Goal: Transaction & Acquisition: Download file/media

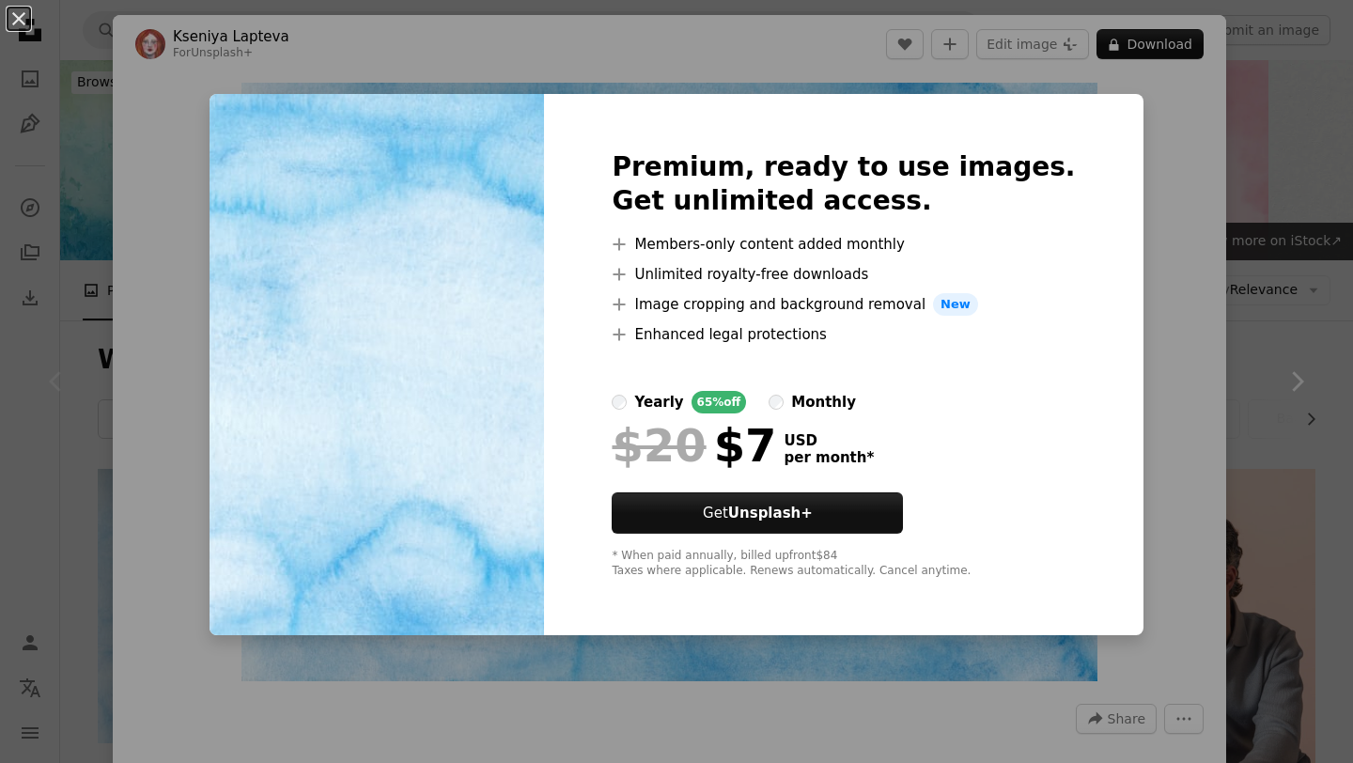
click at [1147, 242] on div "An X shape Premium, ready to use images. Get unlimited access. A plus sign Memb…" at bounding box center [676, 381] width 1353 height 763
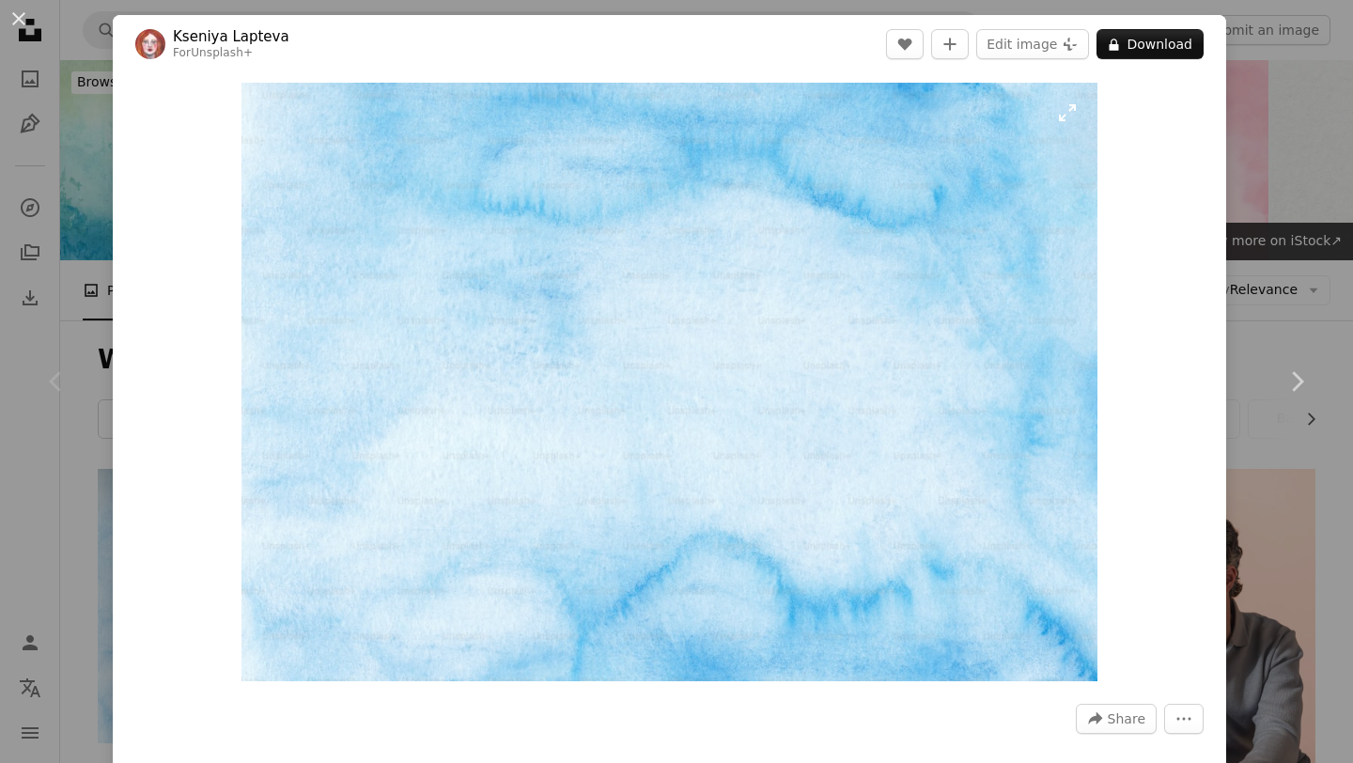
click at [764, 365] on img "Zoom in on this image" at bounding box center [669, 382] width 856 height 598
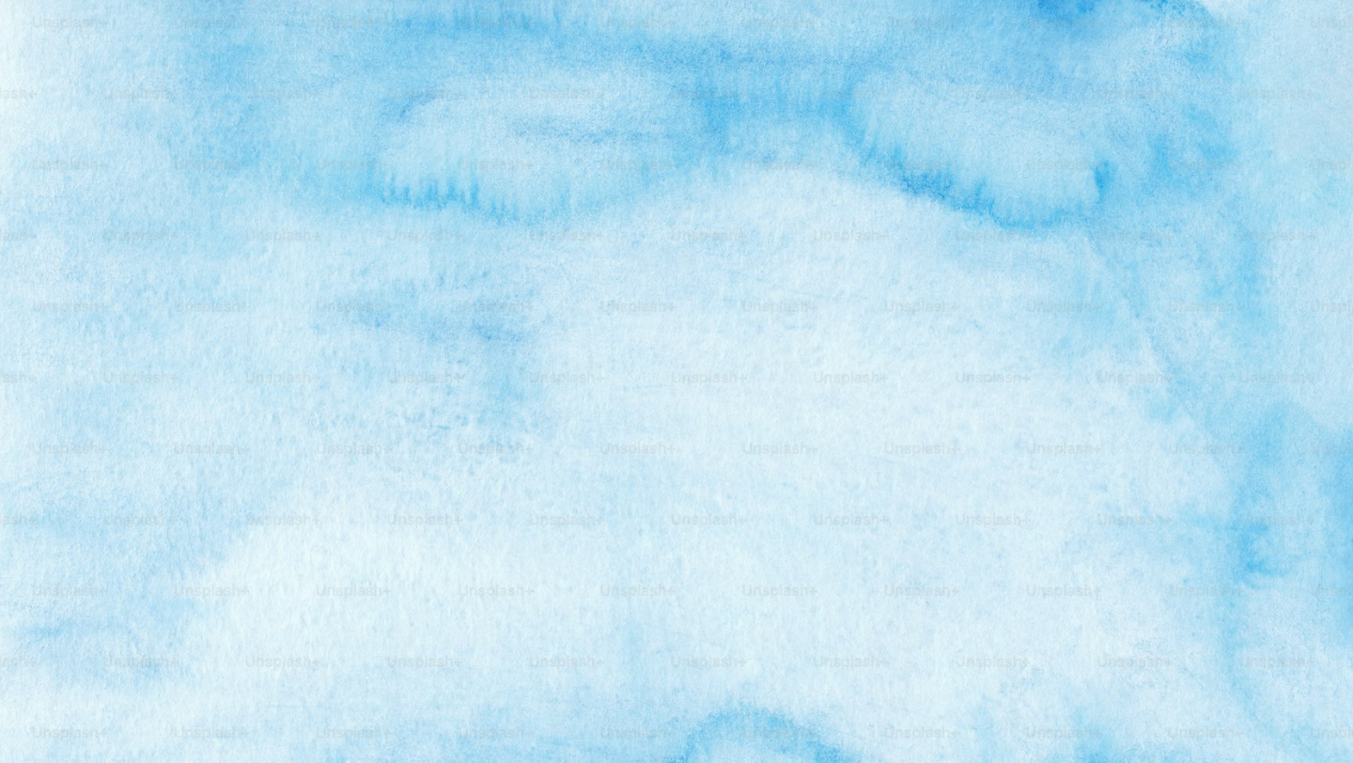
scroll to position [92, 0]
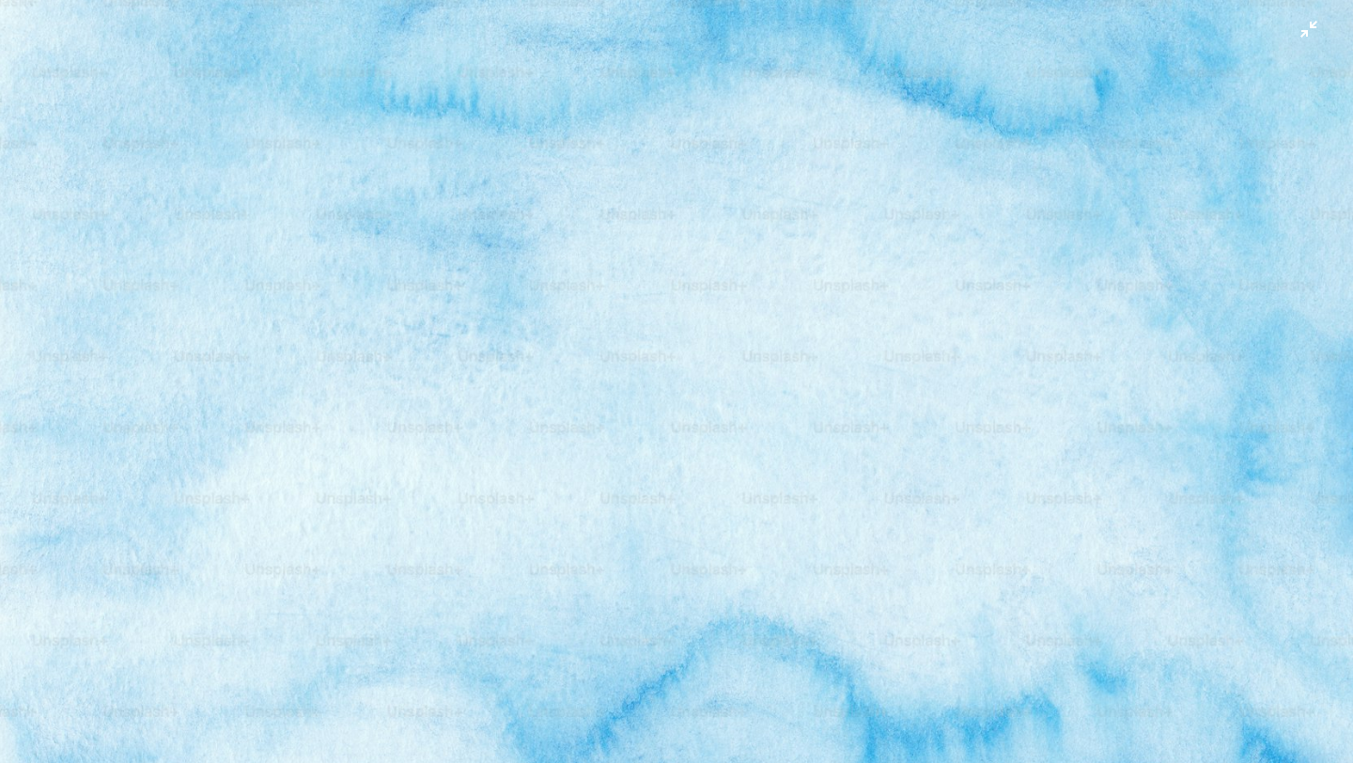
click at [816, 254] on img "Zoom out on this image" at bounding box center [676, 380] width 1355 height 947
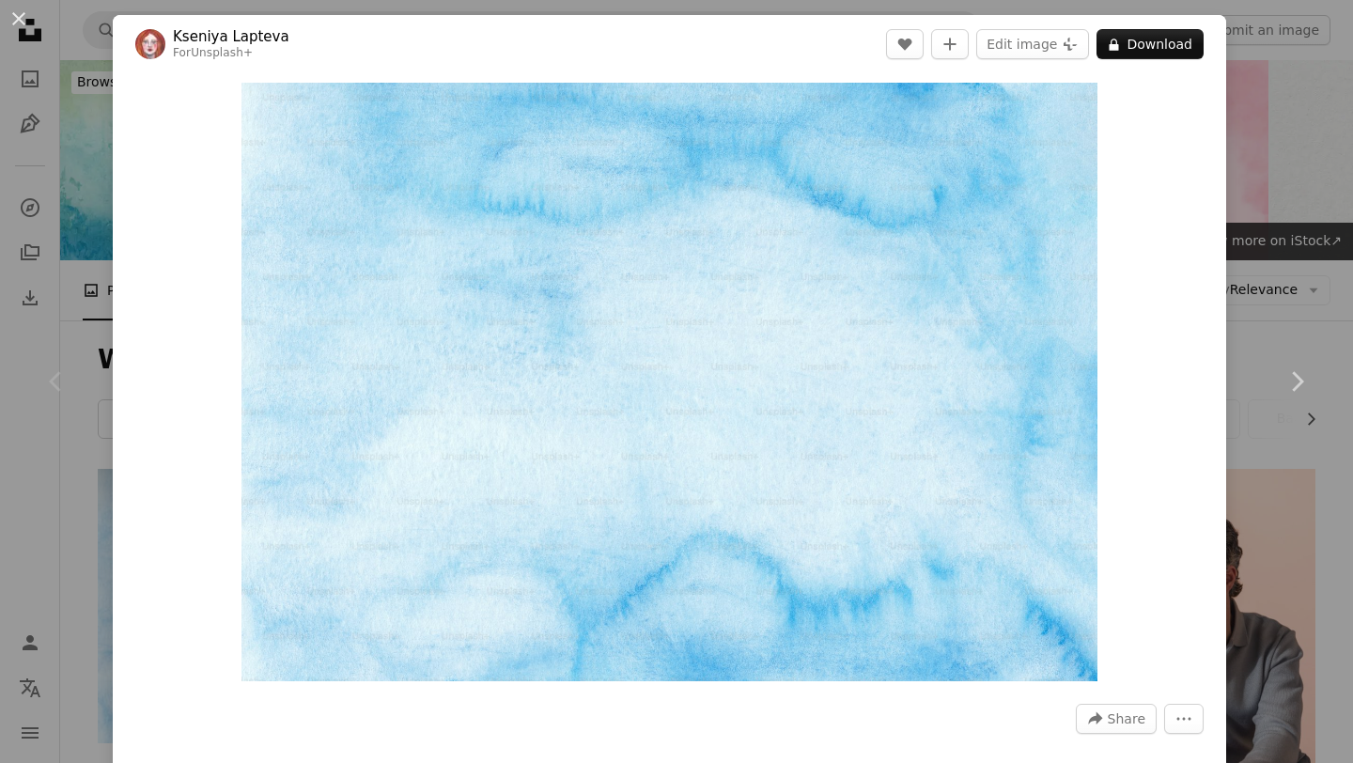
click at [1307, 272] on div "An X shape Chevron left Chevron right [PERSON_NAME] For Unsplash+ A heart A plu…" at bounding box center [676, 381] width 1353 height 763
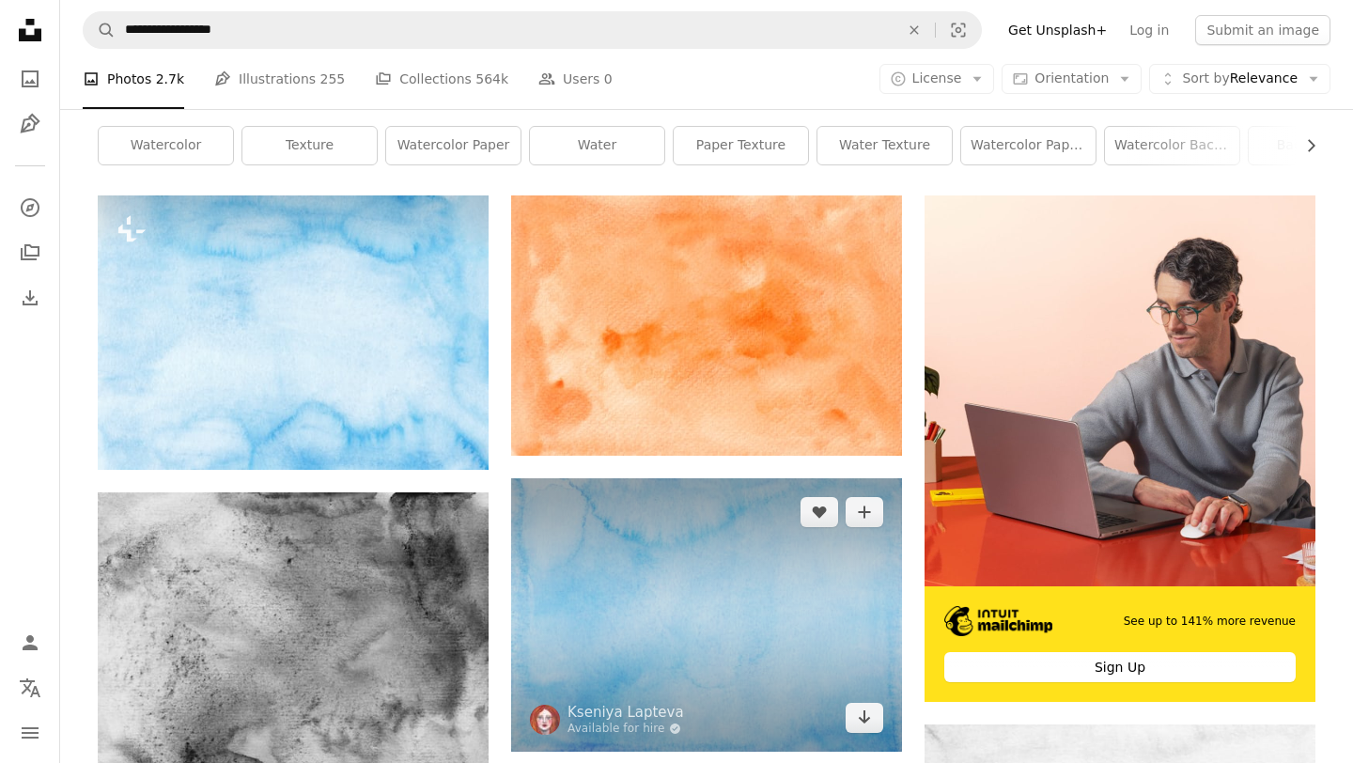
scroll to position [282, 0]
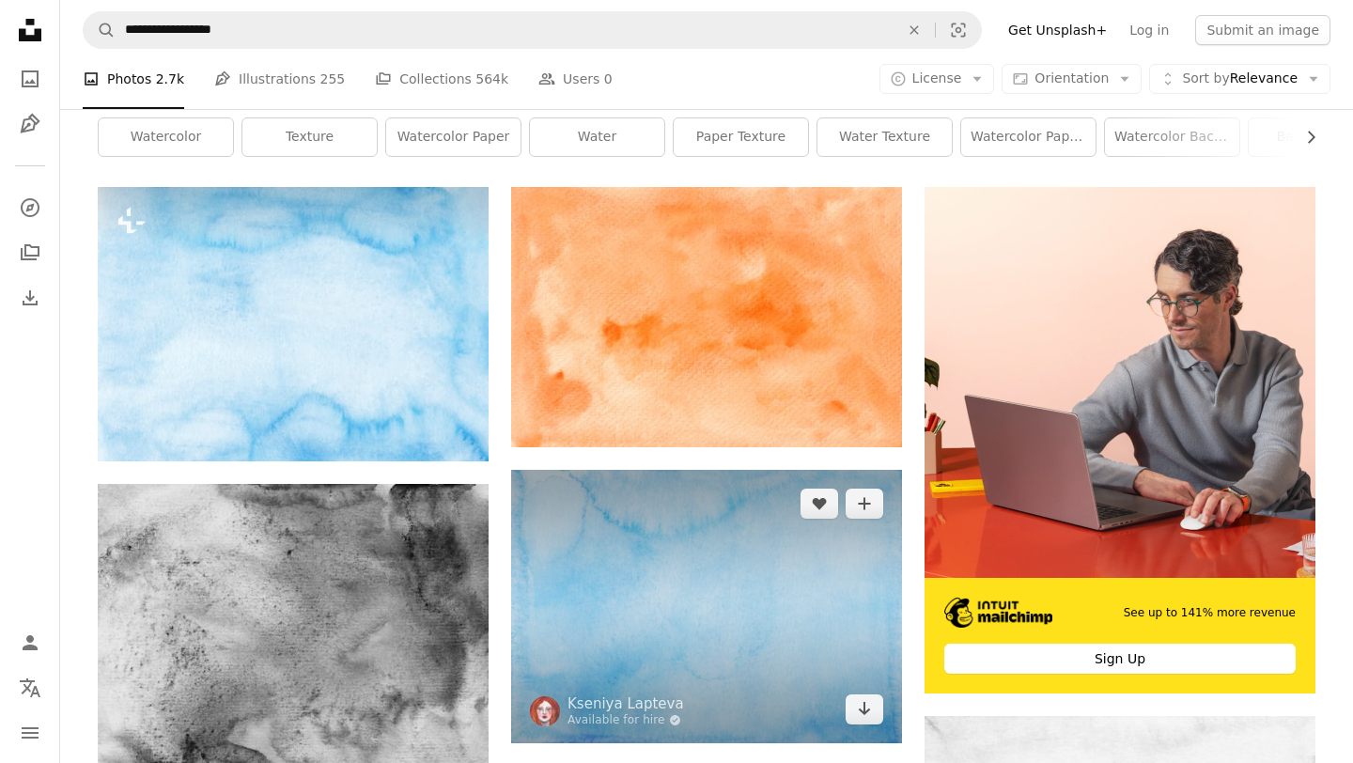
click at [657, 470] on img at bounding box center [706, 606] width 391 height 272
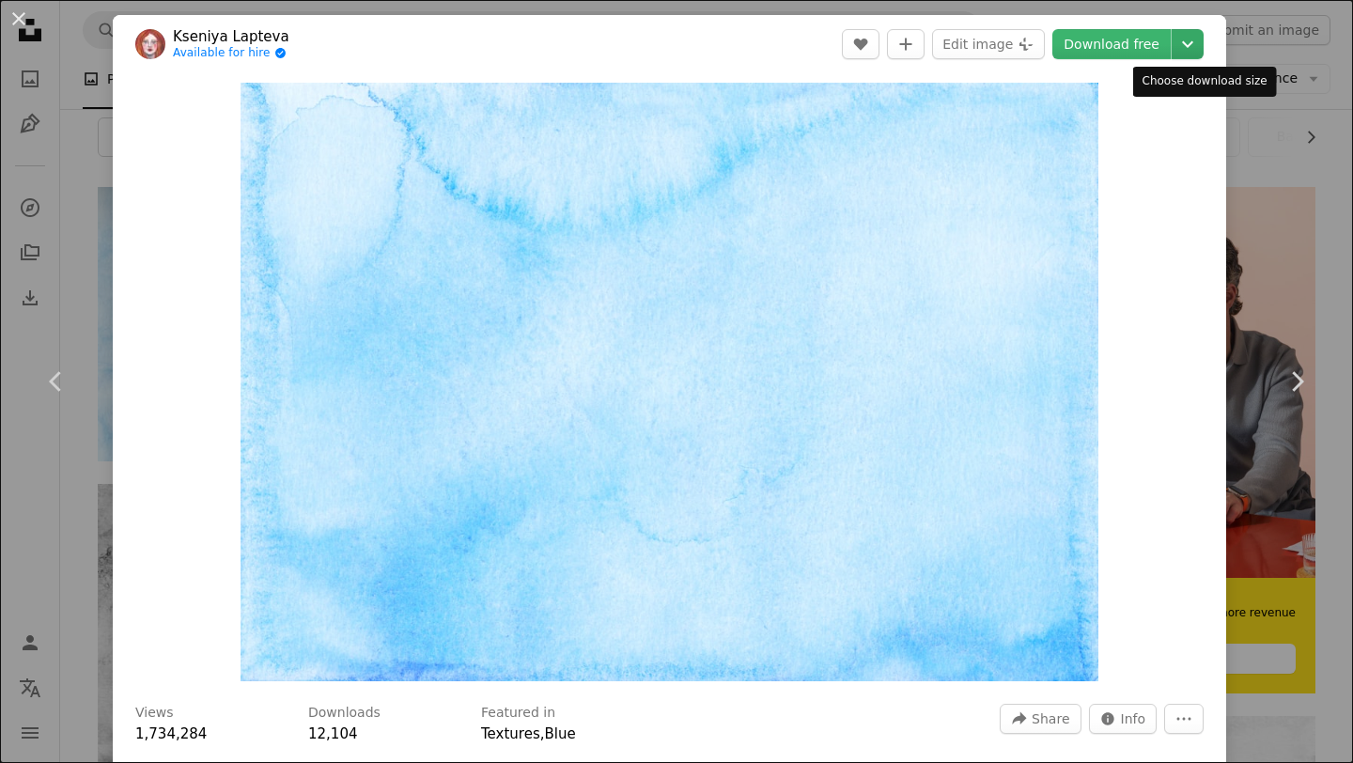
click at [1198, 49] on icon "Chevron down" at bounding box center [1187, 44] width 30 height 23
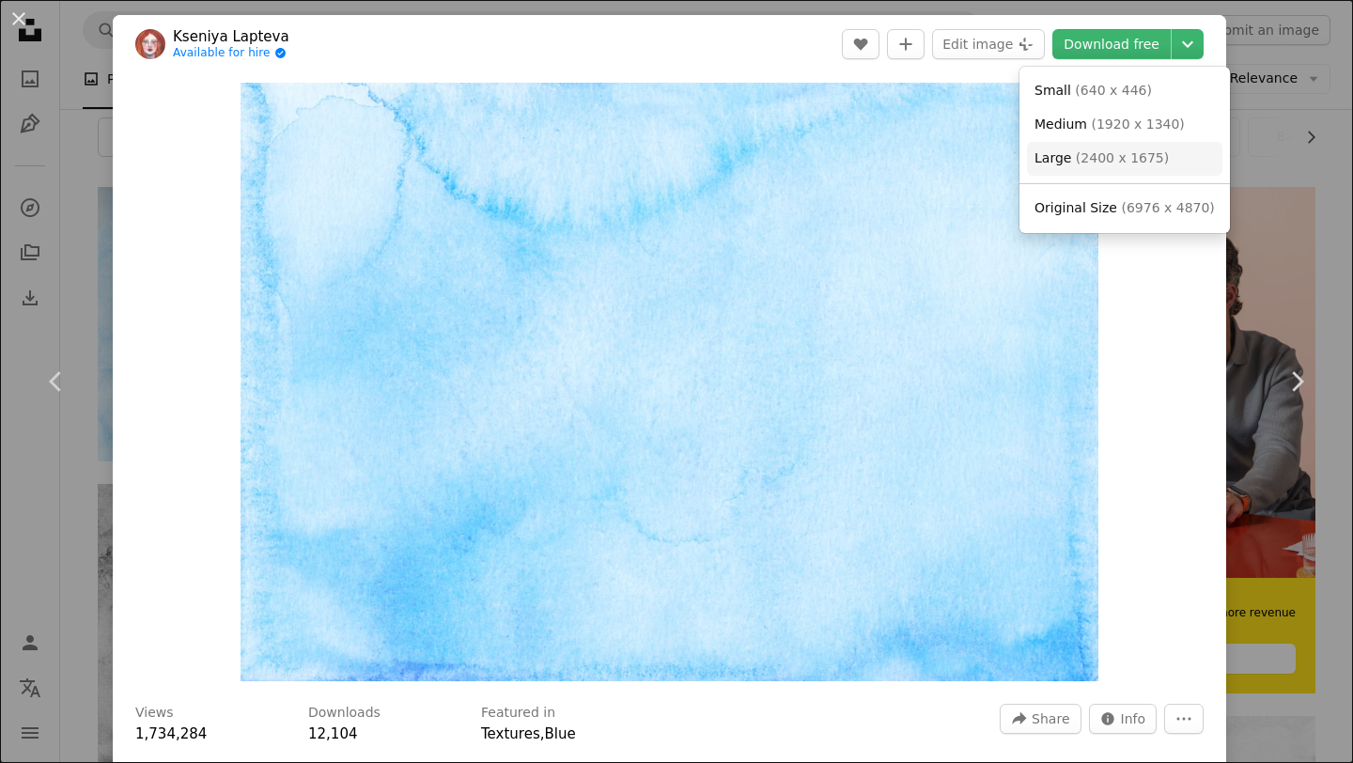
click at [1156, 159] on span "( 2400 x 1675 )" at bounding box center [1122, 157] width 93 height 15
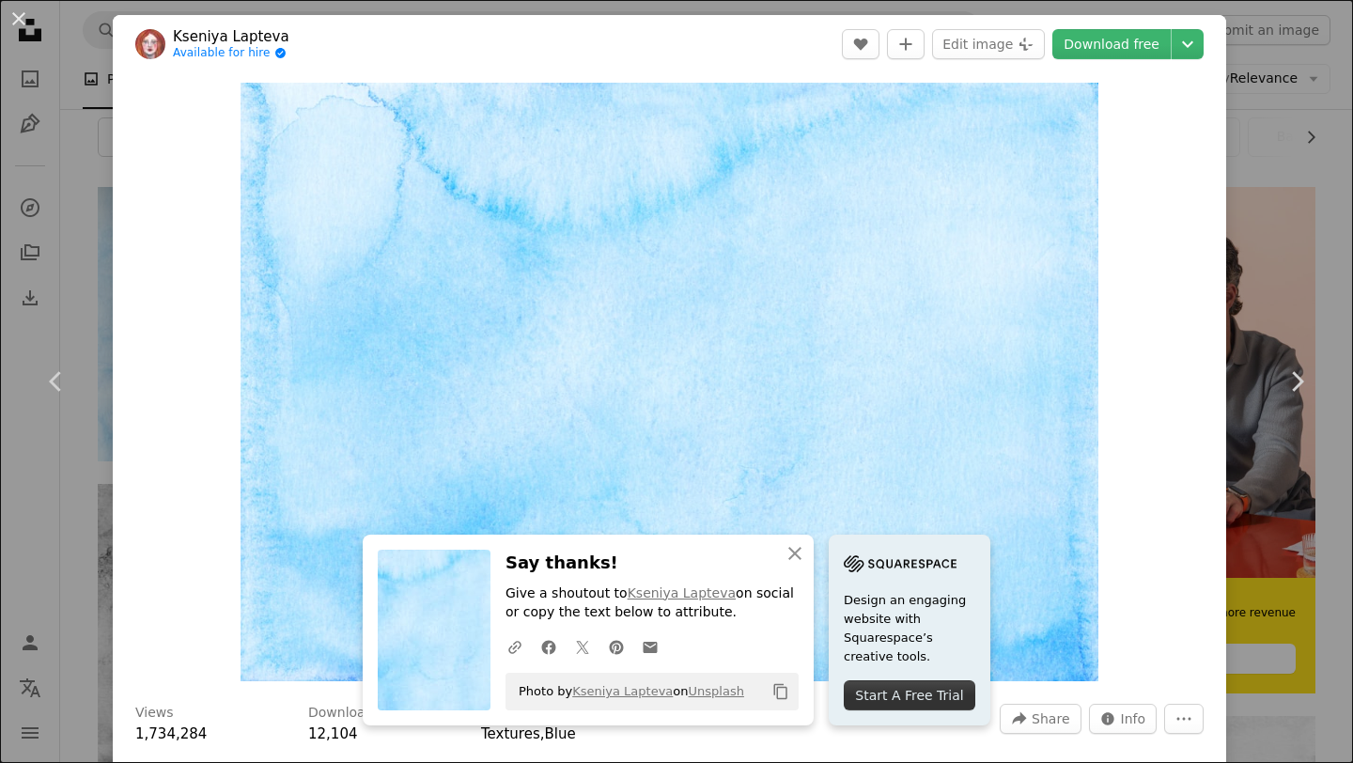
click at [1350, 495] on div "An X shape Chevron left Chevron right [PERSON_NAME] Available for hire A checkm…" at bounding box center [676, 381] width 1353 height 763
